Goal: Find specific page/section: Find specific page/section

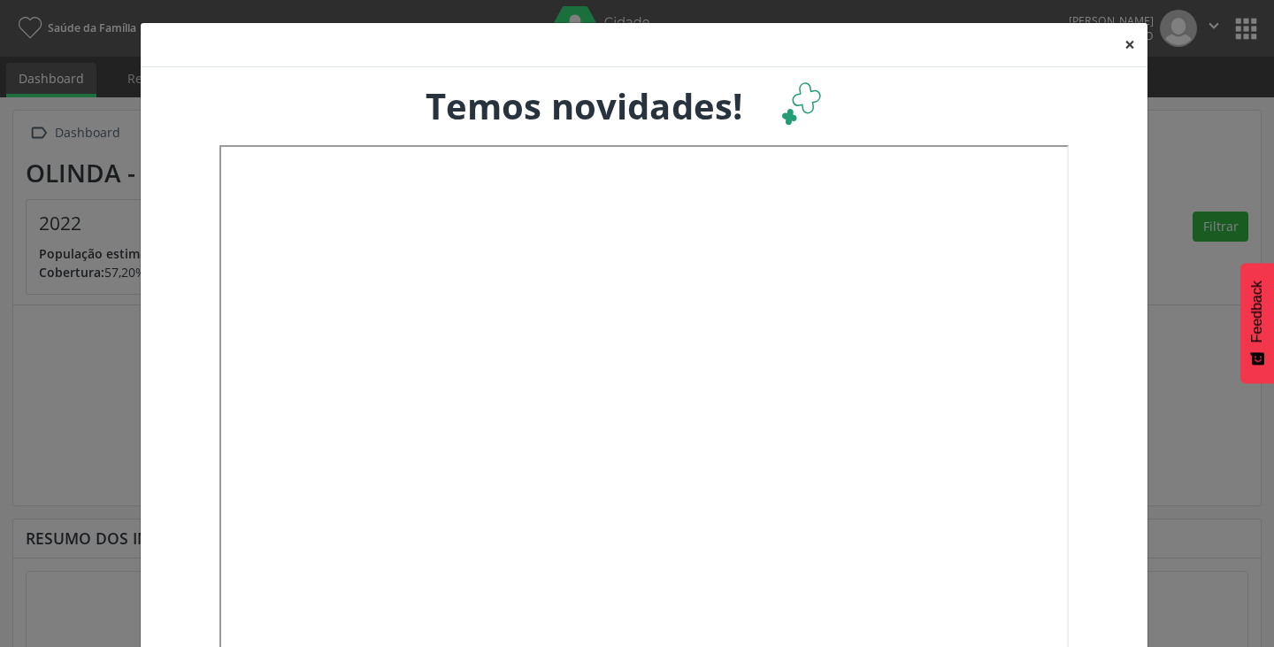
click at [1119, 42] on button "×" at bounding box center [1129, 44] width 35 height 43
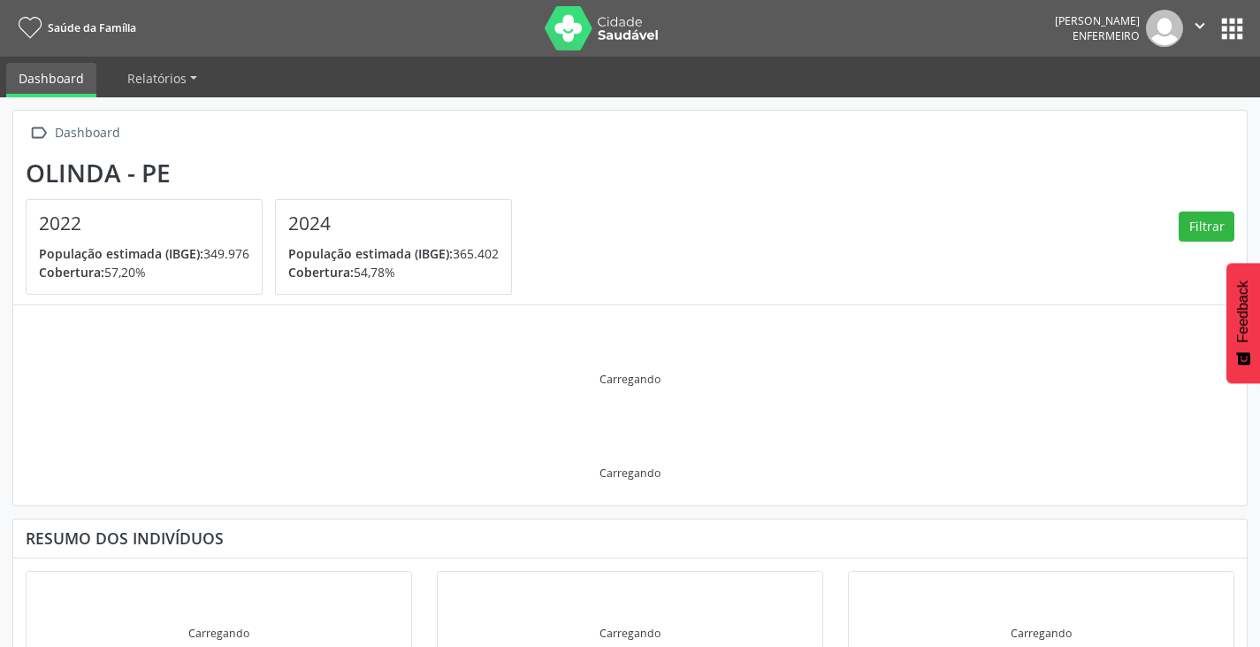
click at [1243, 28] on button "apps" at bounding box center [1232, 28] width 31 height 31
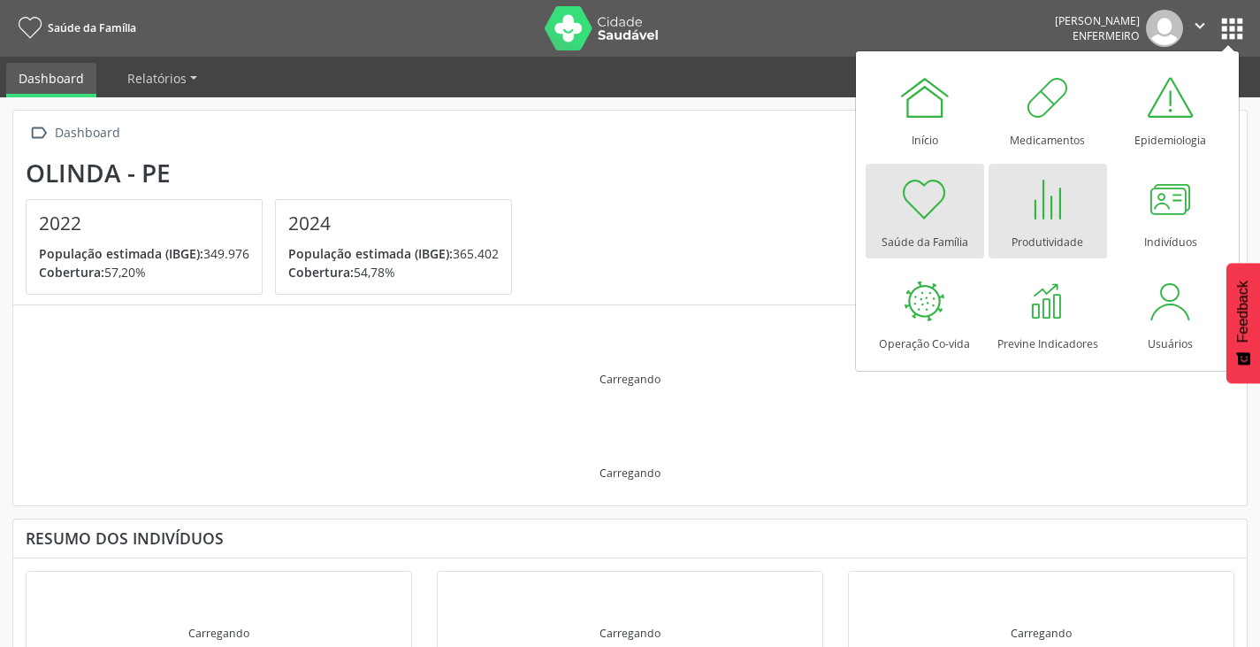
click at [1023, 213] on div at bounding box center [1048, 198] width 53 height 53
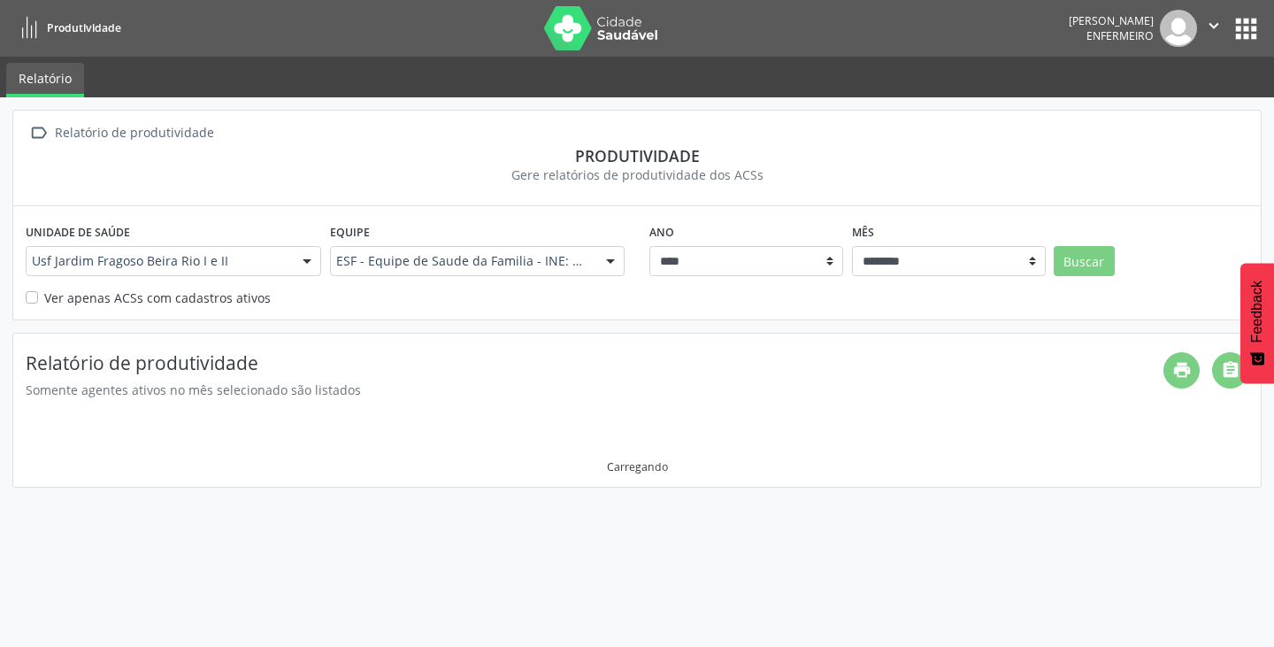
click at [25, 295] on div "Unidade de saúde Usf [GEOGRAPHIC_DATA] Beira Rio I e II Usf Jardim Fragoso Beir…" at bounding box center [636, 262] width 1247 height 112
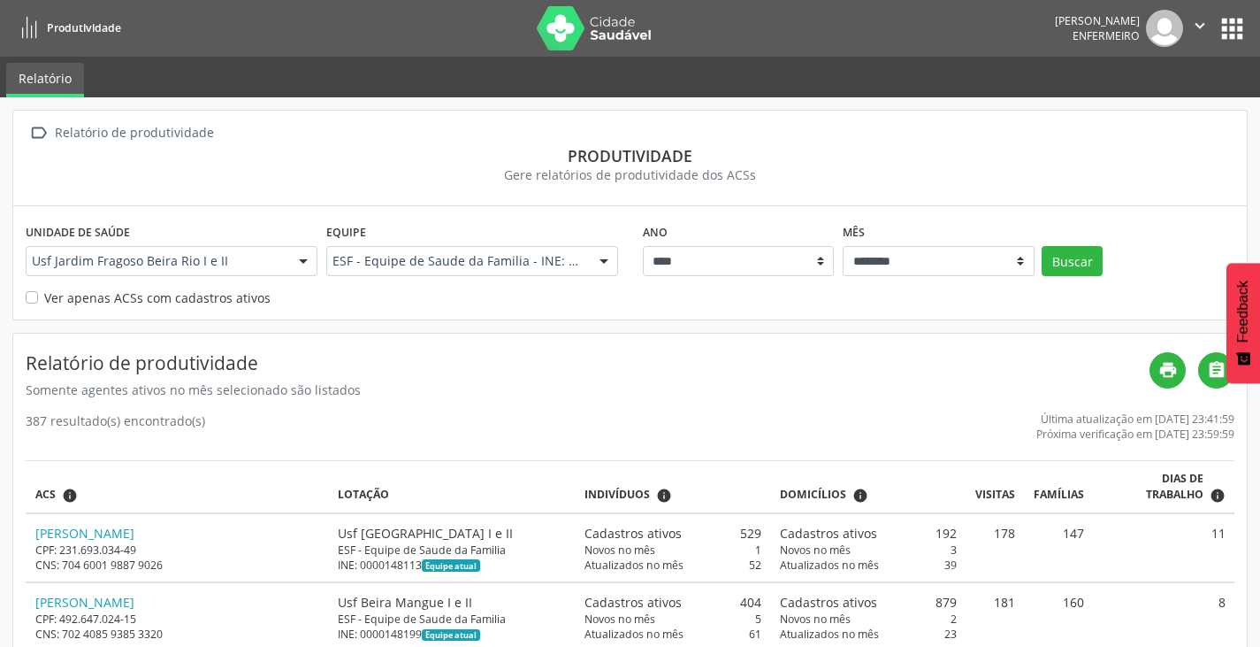
click at [44, 297] on label "Ver apenas ACSs com cadastros ativos" at bounding box center [157, 297] width 226 height 19
click at [1059, 244] on div "Ano **** **** **** **** **** **** **** **** Mês ******** ****** ***** ***** ***…" at bounding box center [939, 246] width 601 height 57
click at [1061, 261] on button "Buscar" at bounding box center [1072, 261] width 61 height 30
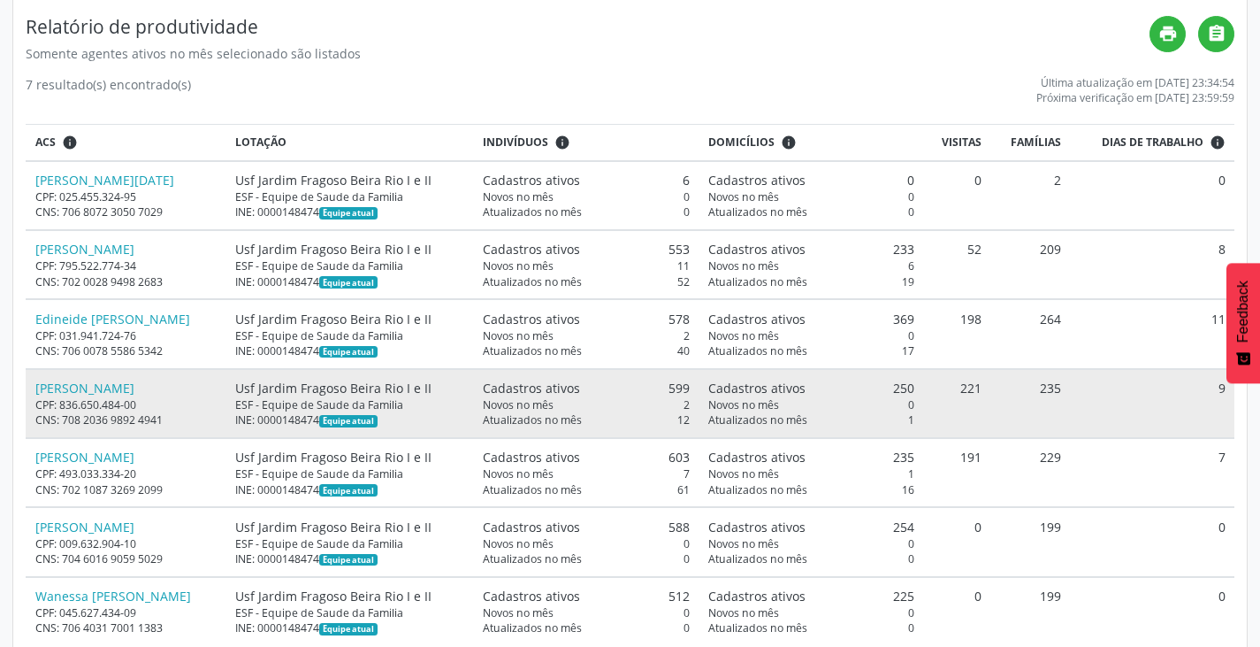
scroll to position [354, 0]
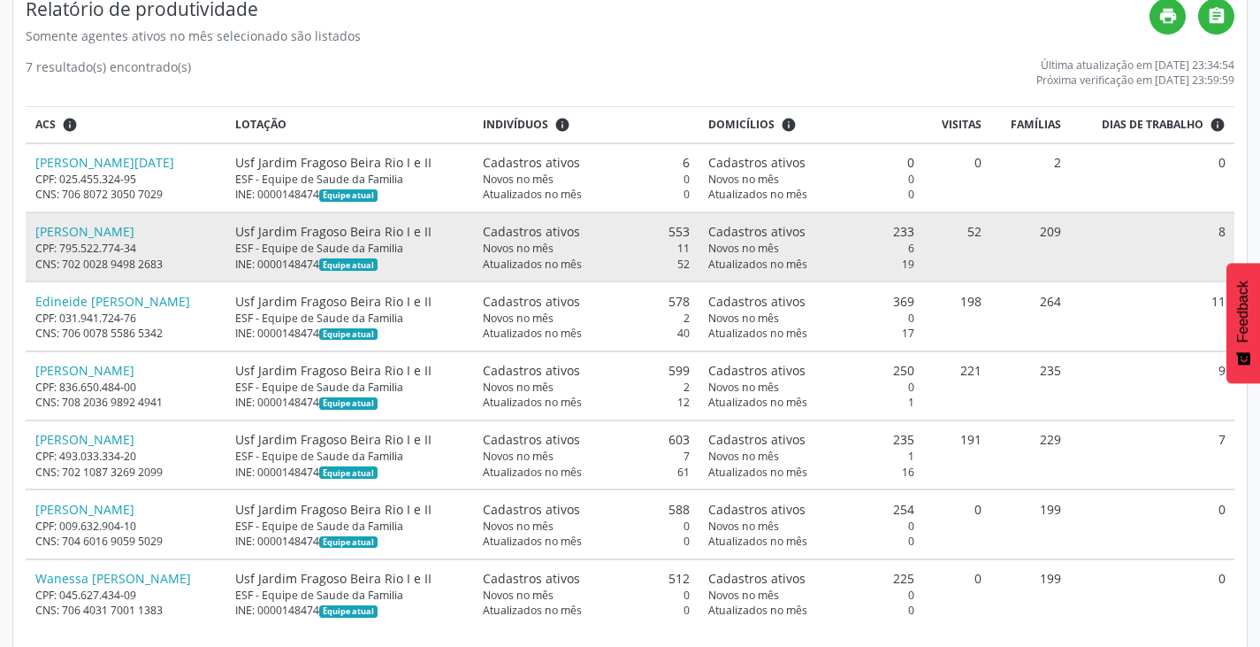
drag, startPoint x: 998, startPoint y: 228, endPoint x: 1024, endPoint y: 229, distance: 26.5
click at [1024, 229] on tr "[PERSON_NAME] CPF: 795.522.774-34 CNS: 702 0028 9498 2683 Usf [GEOGRAPHIC_DATA]…" at bounding box center [630, 246] width 1209 height 69
click at [991, 245] on td "52" at bounding box center [957, 246] width 67 height 69
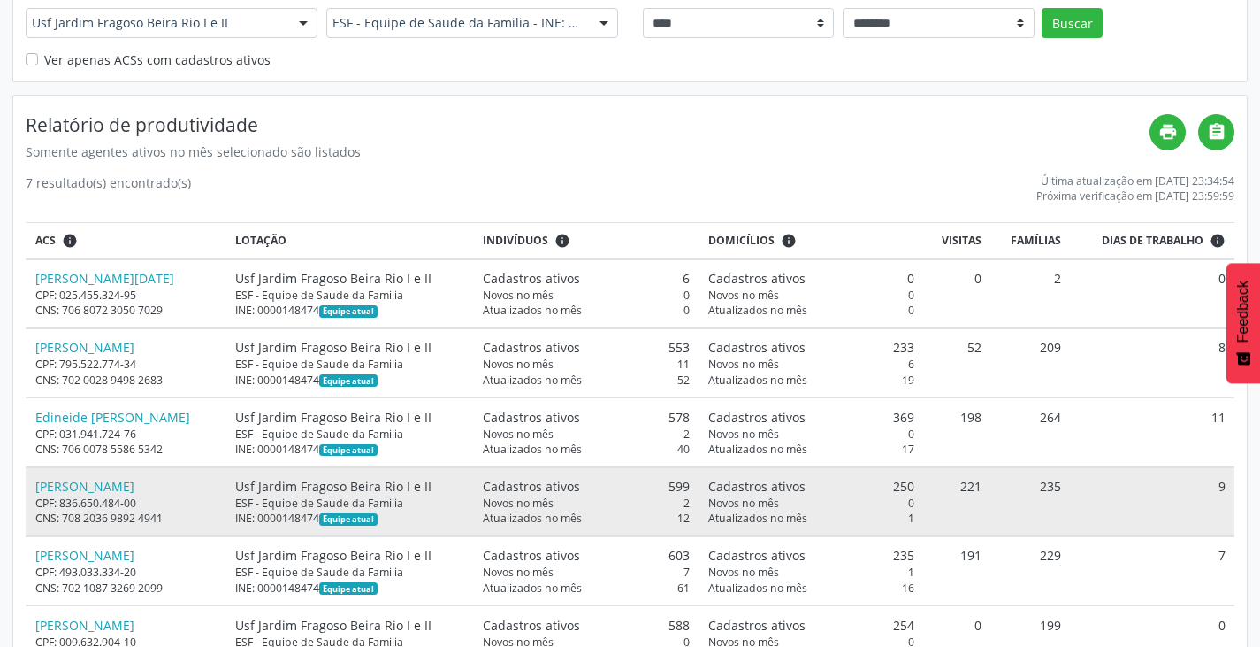
scroll to position [0, 0]
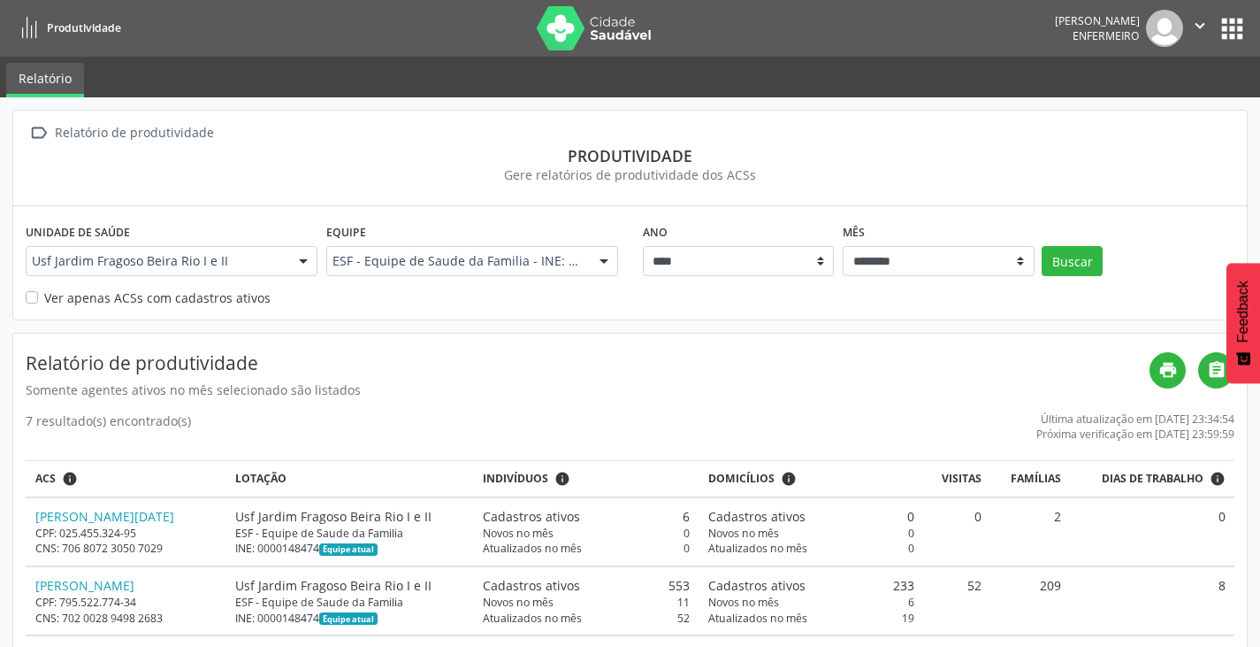
click at [42, 23] on link "Produtividade" at bounding box center [66, 27] width 109 height 29
click at [1225, 30] on button "apps" at bounding box center [1232, 28] width 31 height 31
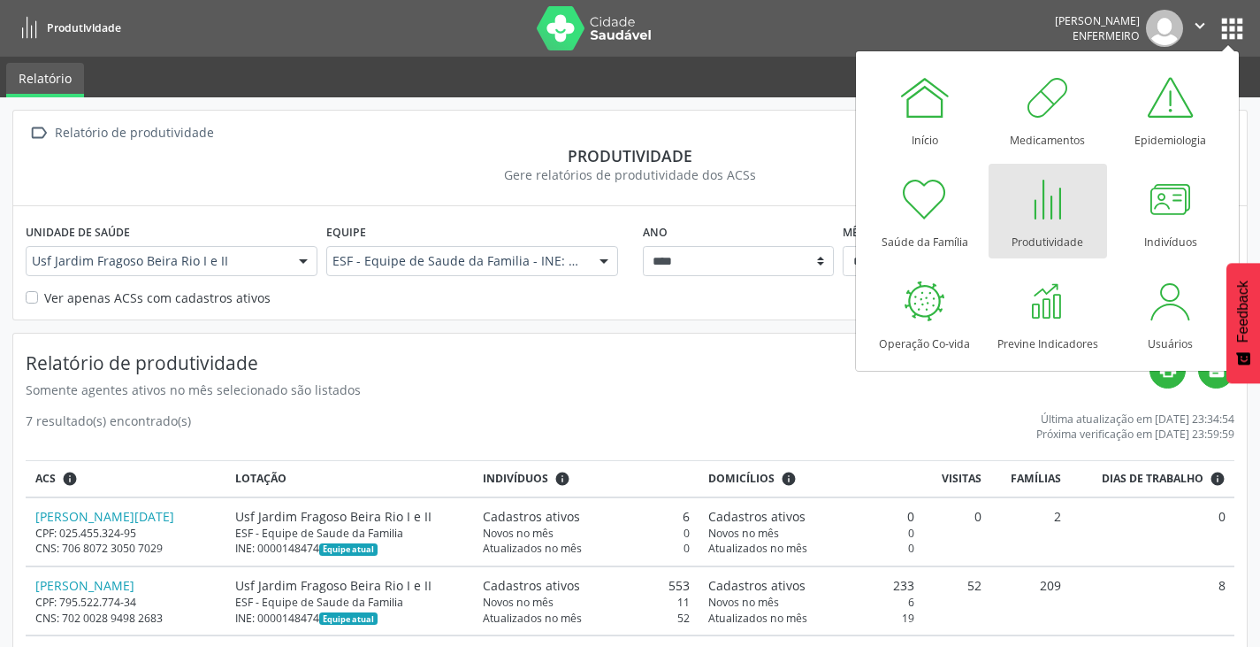
click at [605, 133] on div " Relatório de produtividade" at bounding box center [630, 133] width 1209 height 26
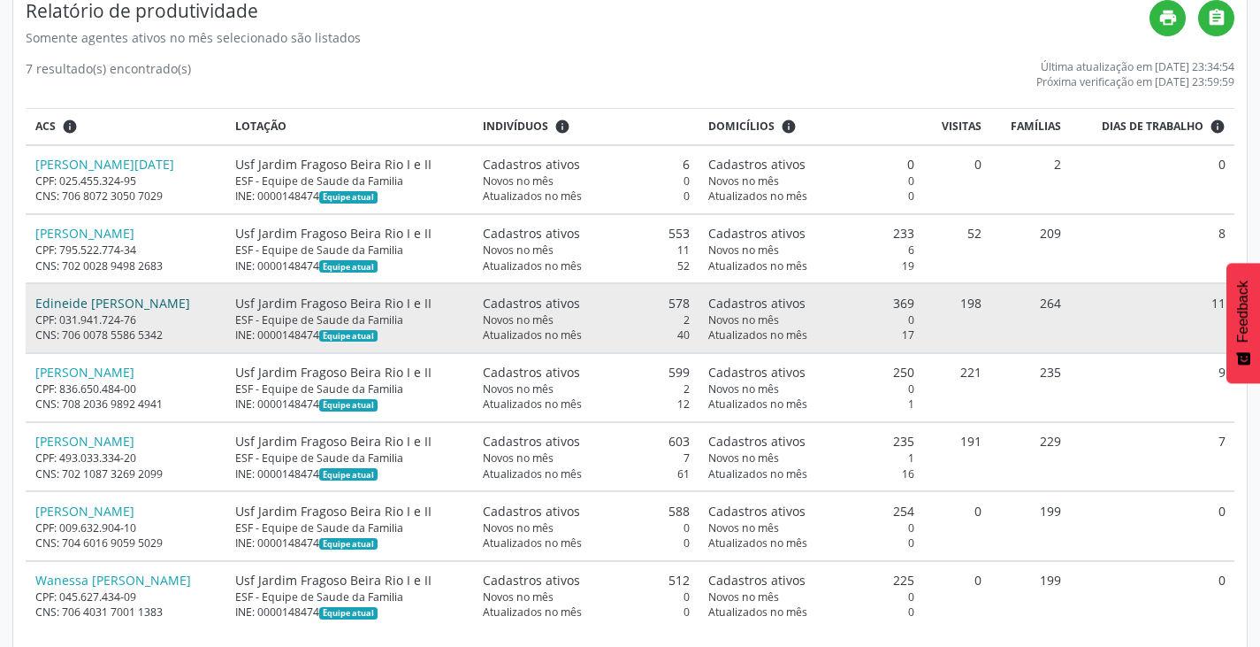
scroll to position [354, 0]
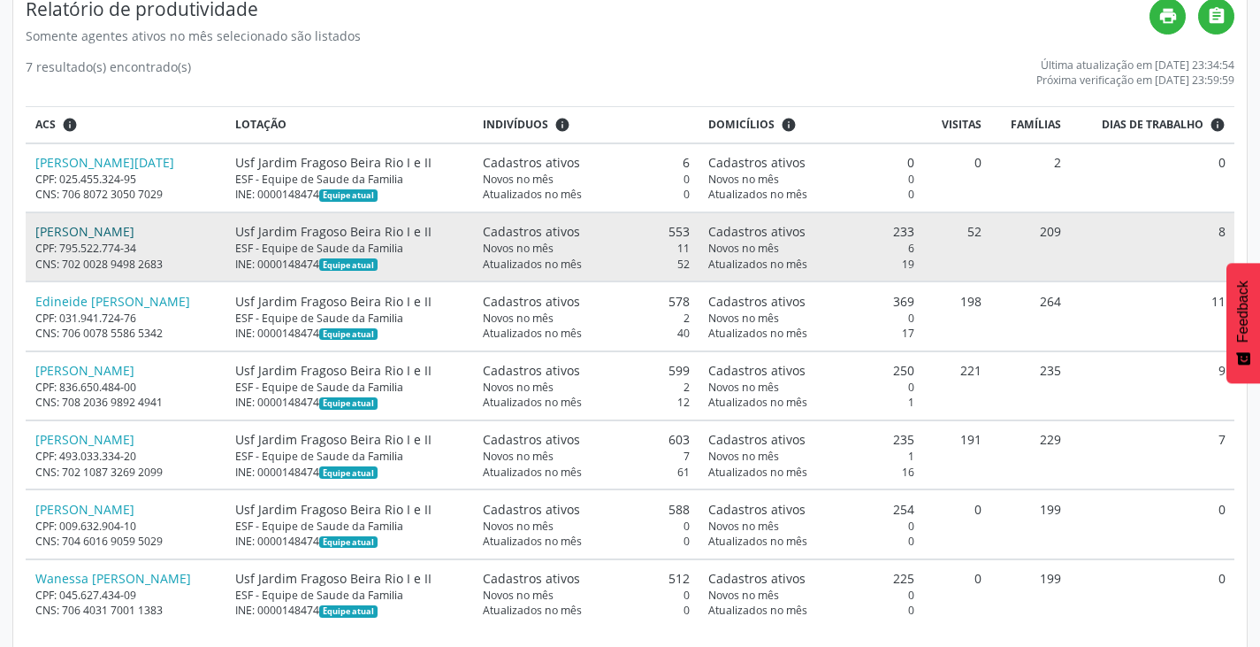
click at [134, 233] on link "[PERSON_NAME]" at bounding box center [84, 231] width 99 height 17
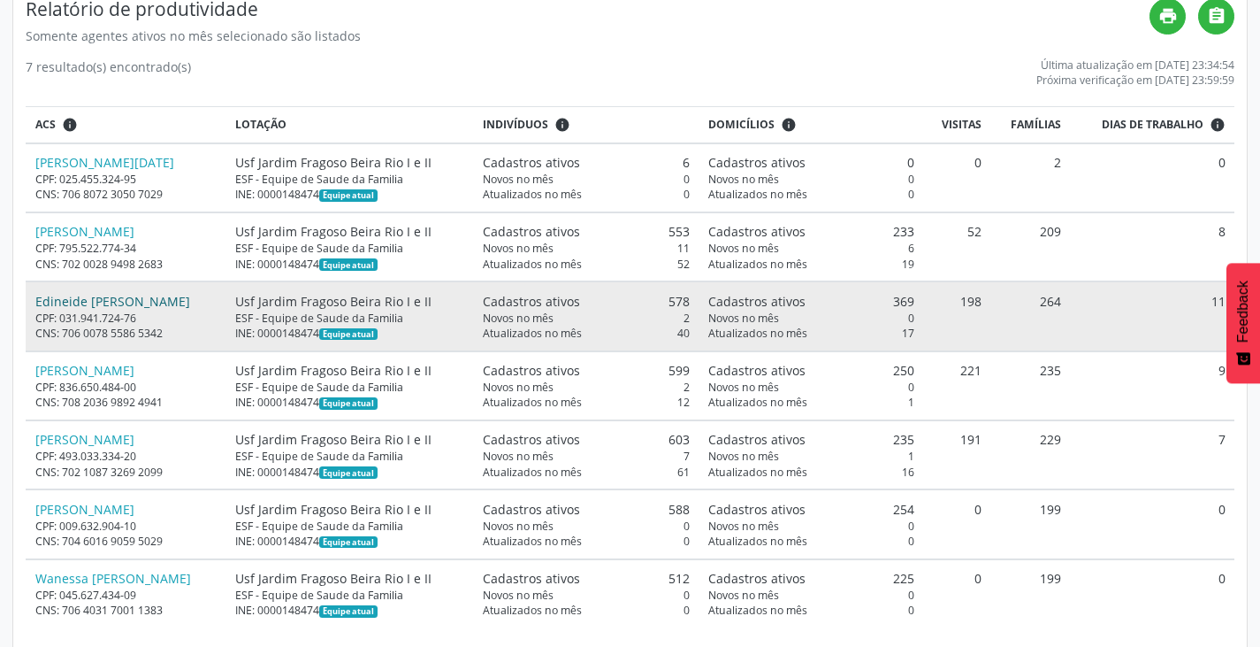
click at [108, 302] on link "Edineide [PERSON_NAME]" at bounding box center [112, 301] width 155 height 17
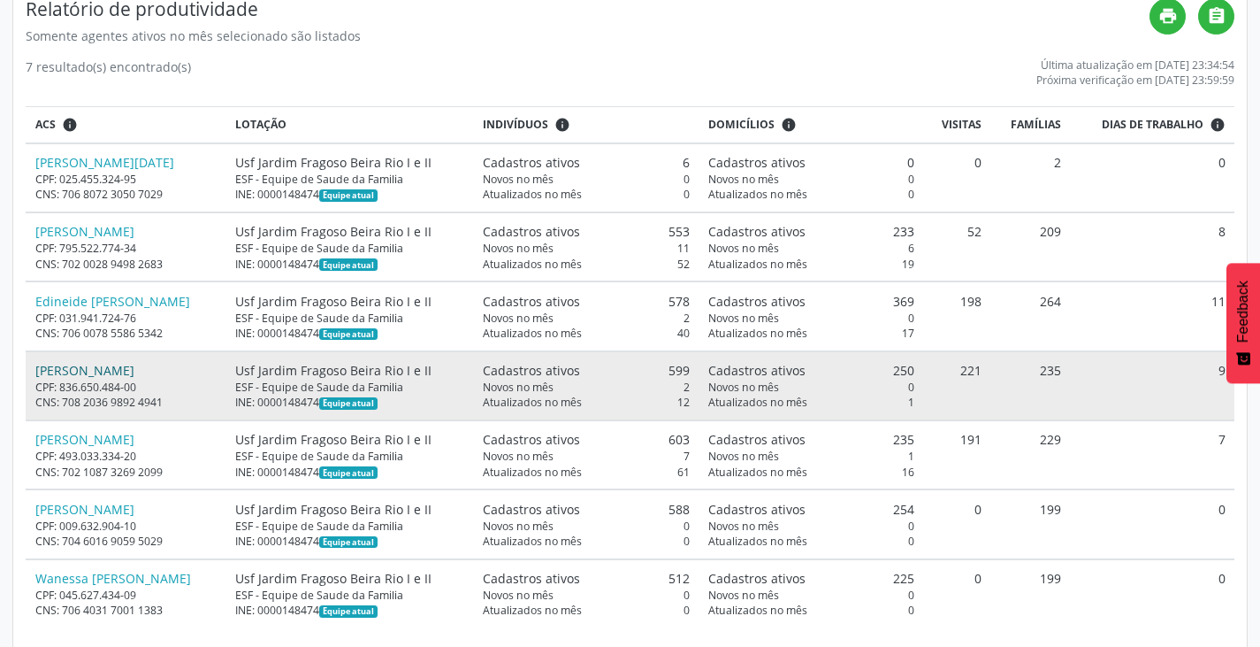
click at [134, 376] on link "[PERSON_NAME]" at bounding box center [84, 370] width 99 height 17
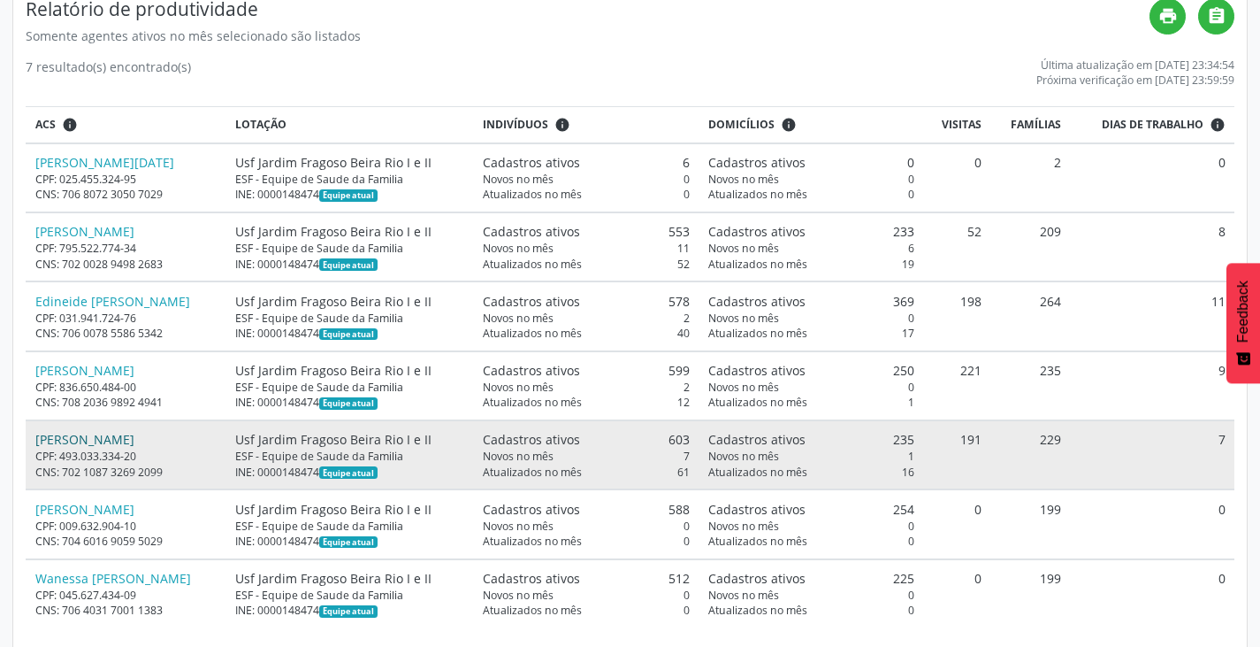
click at [134, 443] on link "[PERSON_NAME]" at bounding box center [84, 439] width 99 height 17
